Goal: Check status: Check status

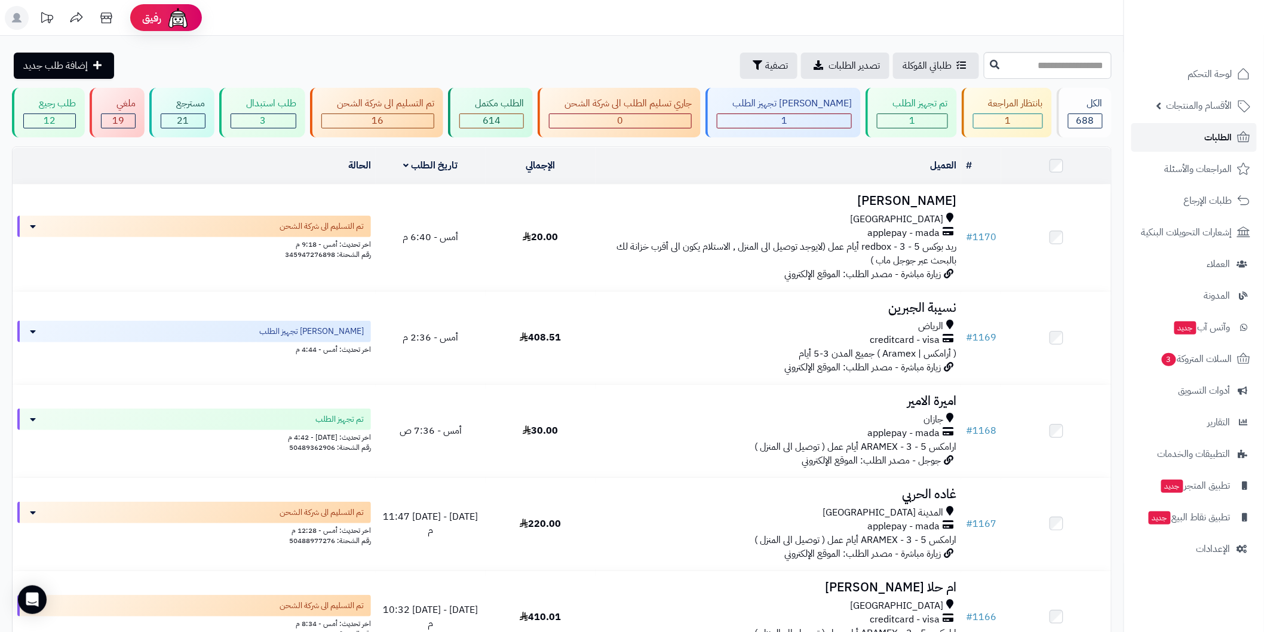
click at [1151, 145] on link "الطلبات" at bounding box center [1194, 137] width 125 height 29
click at [407, 111] on div "تم التسليم الى شركة الشحن 16" at bounding box center [376, 113] width 133 height 50
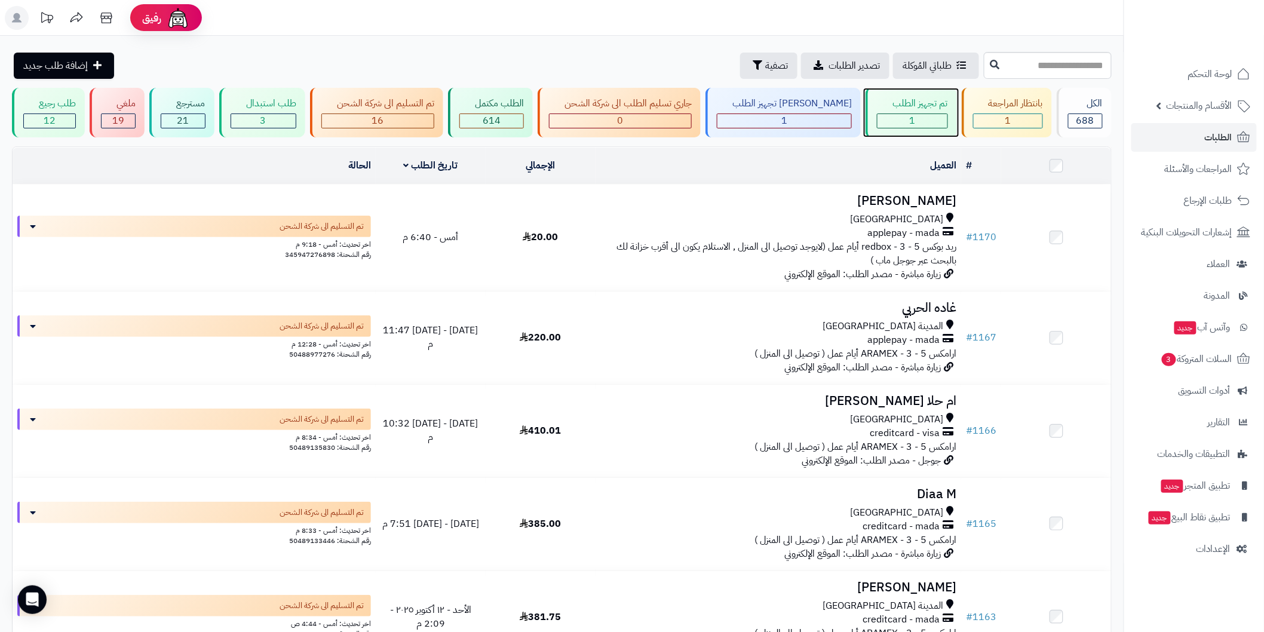
click at [878, 124] on div "1" at bounding box center [912, 121] width 69 height 14
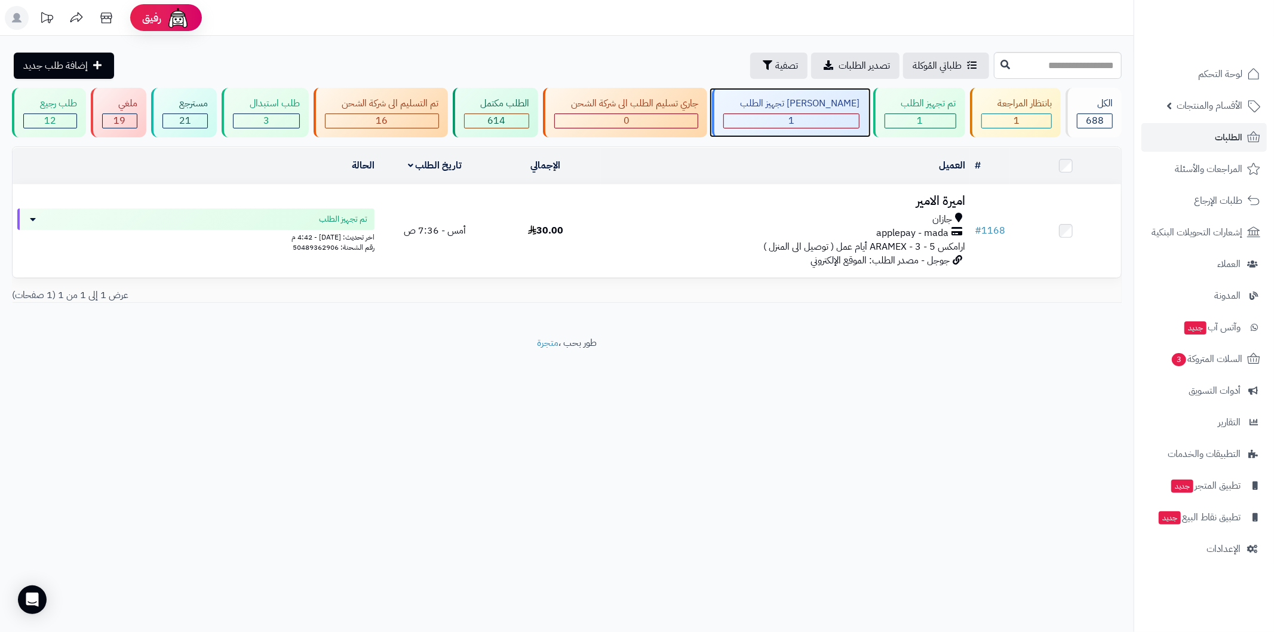
click at [820, 124] on div "1" at bounding box center [791, 121] width 135 height 14
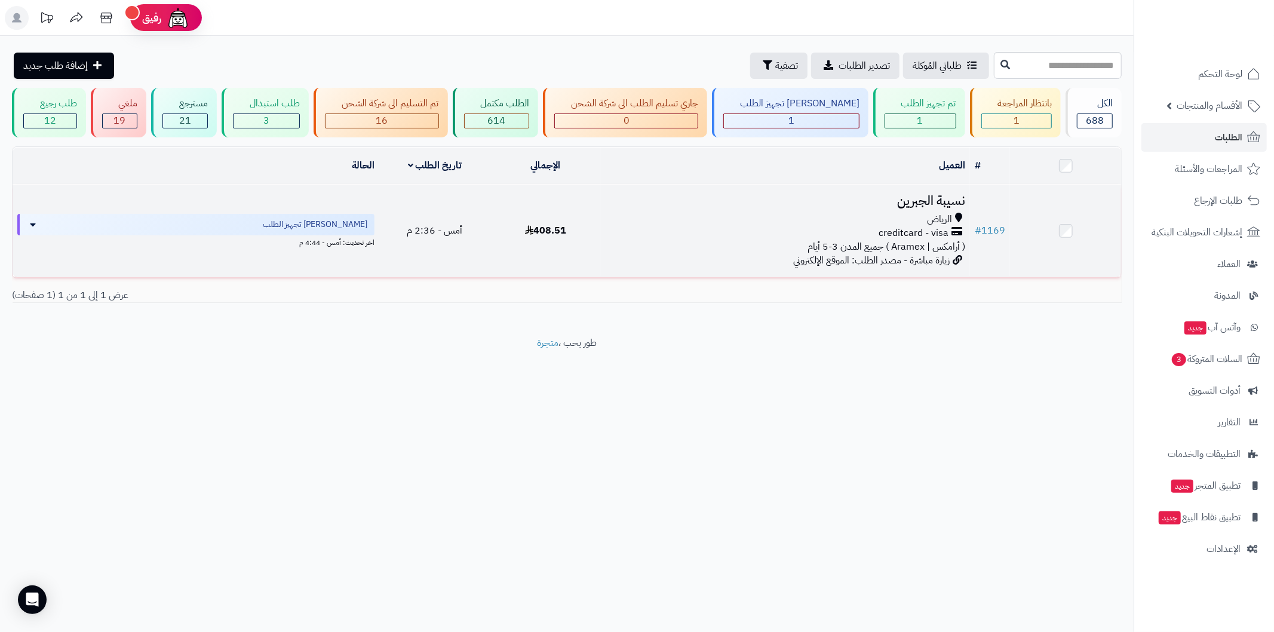
click at [899, 201] on h3 "نسيبة الجبرين" at bounding box center [786, 201] width 360 height 14
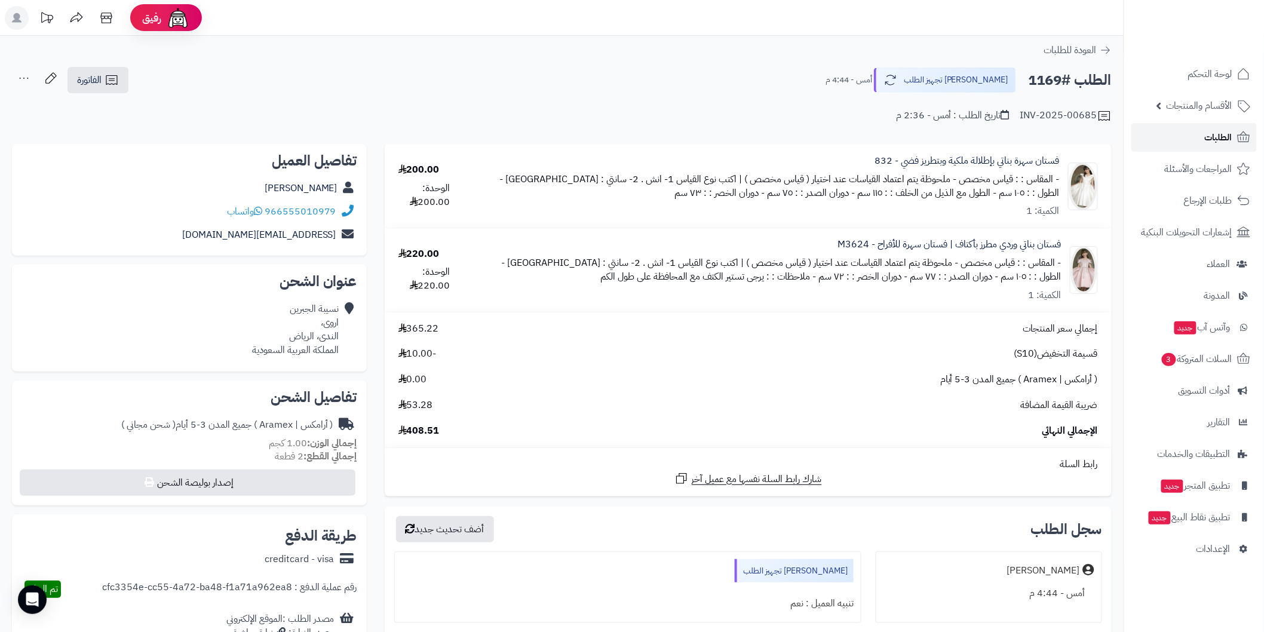
click at [1197, 134] on link "الطلبات" at bounding box center [1194, 137] width 125 height 29
